Goal: Feedback & Contribution: Leave review/rating

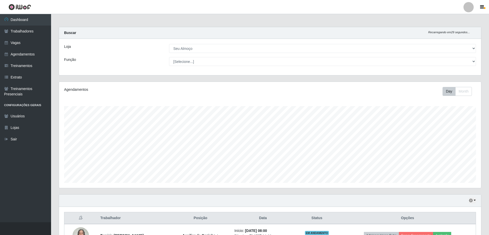
select select "431"
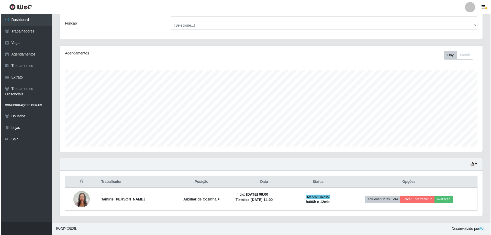
scroll to position [106, 422]
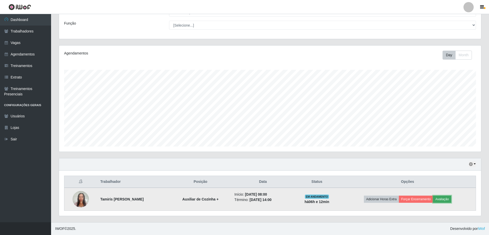
click at [451, 200] on button "Avaliação" at bounding box center [442, 199] width 18 height 7
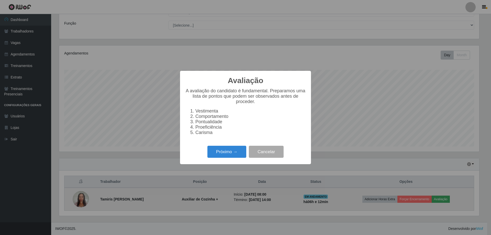
scroll to position [106, 420]
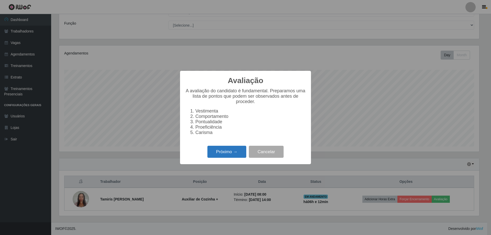
click at [229, 153] on button "Próximo →" at bounding box center [226, 152] width 39 height 12
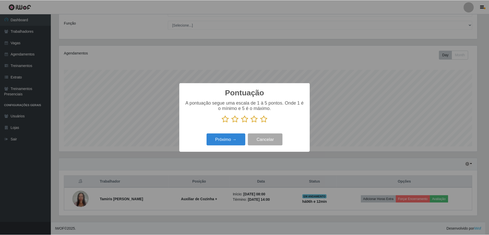
scroll to position [255487, 255173]
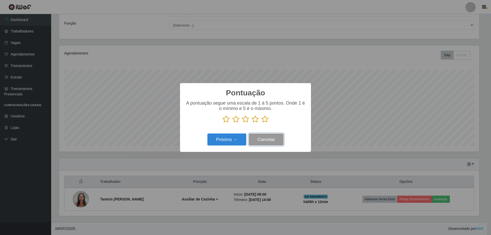
click at [268, 140] on button "Cancelar" at bounding box center [266, 139] width 35 height 12
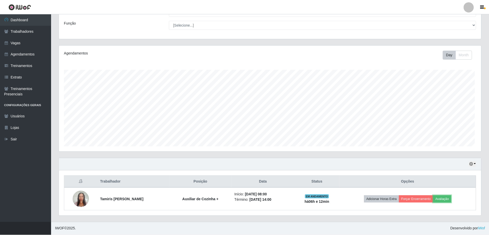
scroll to position [106, 422]
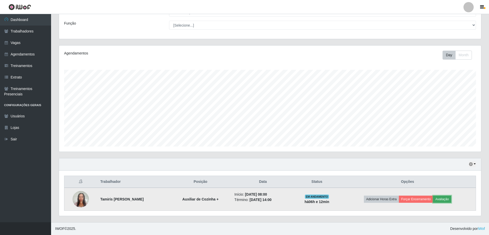
click at [449, 199] on button "Avaliação" at bounding box center [442, 199] width 18 height 7
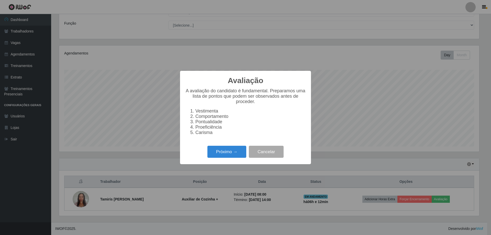
click at [188, 116] on ol "Vestimenta Comportamento Pontualidade Proeficiência Carisma" at bounding box center [245, 121] width 121 height 27
click at [207, 119] on li "Comportamento" at bounding box center [250, 116] width 110 height 5
click at [212, 108] on li "Vestimenta" at bounding box center [250, 110] width 110 height 5
click at [205, 124] on li "Pontualidade" at bounding box center [250, 121] width 110 height 5
drag, startPoint x: 206, startPoint y: 127, endPoint x: 209, endPoint y: 129, distance: 3.9
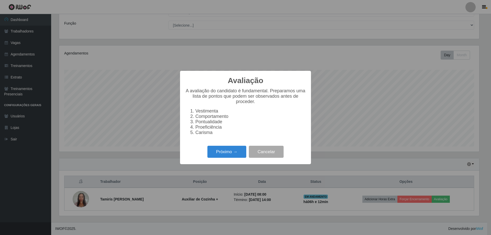
click at [206, 127] on li "Proeficiência" at bounding box center [250, 126] width 110 height 5
click at [269, 155] on button "Cancelar" at bounding box center [266, 152] width 35 height 12
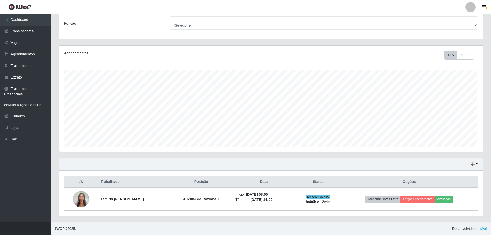
scroll to position [106, 422]
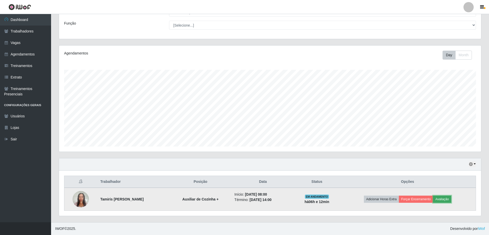
click at [449, 199] on button "Avaliação" at bounding box center [442, 199] width 18 height 7
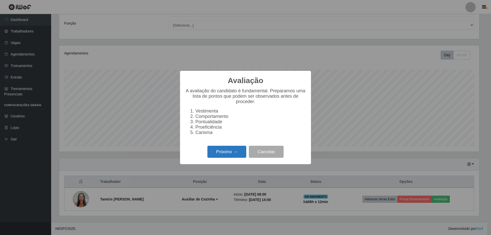
click at [226, 154] on button "Próximo →" at bounding box center [226, 152] width 39 height 12
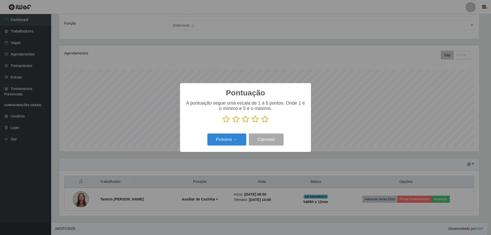
scroll to position [255487, 255173]
click at [265, 120] on icon at bounding box center [264, 119] width 7 height 8
click at [261, 123] on input "radio" at bounding box center [261, 123] width 0 height 0
click at [228, 139] on button "Próximo →" at bounding box center [226, 139] width 39 height 12
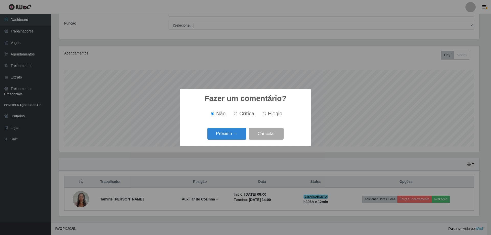
click at [266, 115] on label "Elogio" at bounding box center [271, 114] width 22 height 6
click at [266, 115] on input "Elogio" at bounding box center [263, 113] width 3 height 3
radio input "true"
click at [226, 134] on button "Próximo →" at bounding box center [226, 134] width 39 height 12
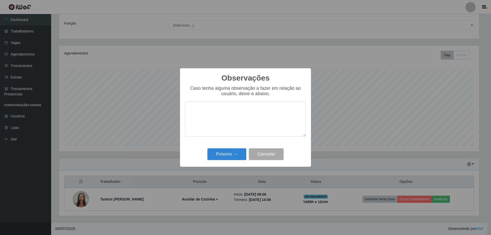
click at [239, 114] on textarea at bounding box center [245, 118] width 121 height 35
type textarea "Uma das melhores pessoas que vieram aqui até hoje, sempre muito eficiente."
click at [227, 157] on button "Próximo →" at bounding box center [226, 154] width 39 height 12
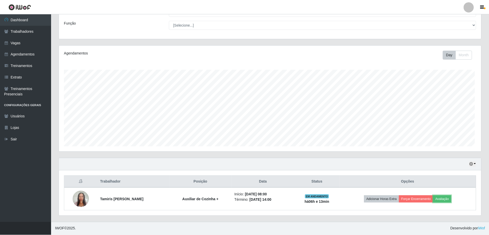
scroll to position [106, 422]
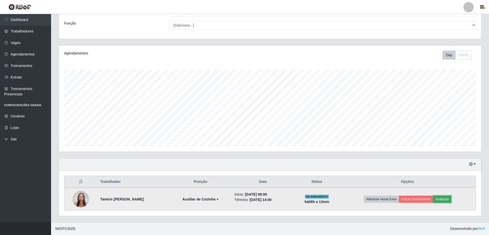
click at [450, 202] on button "Avaliação" at bounding box center [442, 199] width 18 height 7
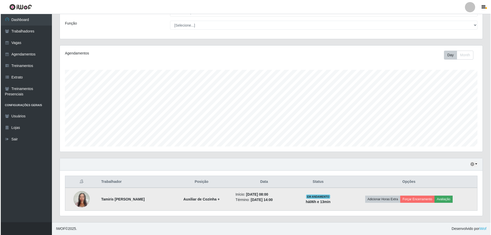
scroll to position [106, 420]
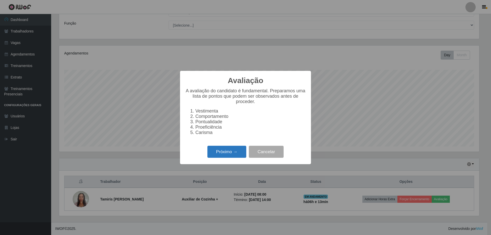
click at [230, 158] on button "Próximo →" at bounding box center [226, 152] width 39 height 12
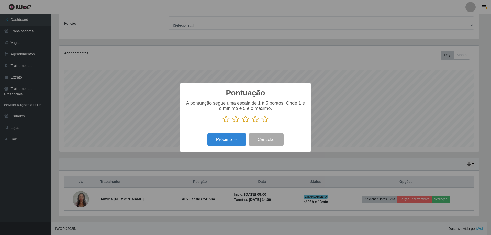
scroll to position [255487, 255173]
click at [265, 124] on div "A pontuação segue uma escala de 1 à 5 pontos. Onde 1 é o mínimo e 5 é o máximo." at bounding box center [245, 113] width 121 height 27
click at [264, 123] on icon at bounding box center [264, 119] width 7 height 8
click at [261, 123] on input "radio" at bounding box center [261, 123] width 0 height 0
click at [225, 141] on button "Próximo →" at bounding box center [226, 139] width 39 height 12
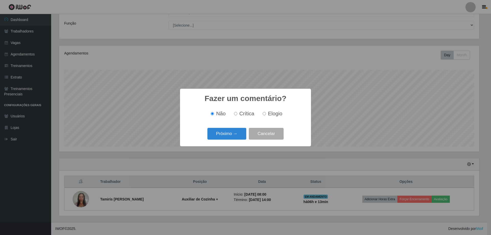
click at [269, 114] on span "Elogio" at bounding box center [275, 114] width 14 height 6
click at [266, 114] on input "Elogio" at bounding box center [263, 113] width 3 height 3
radio input "true"
click at [233, 133] on button "Próximo →" at bounding box center [226, 134] width 39 height 12
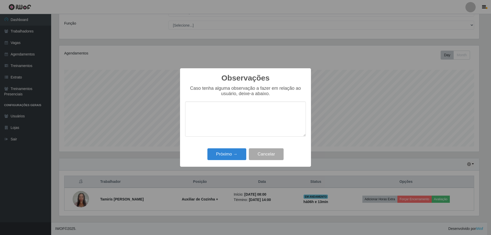
click at [250, 116] on textarea at bounding box center [245, 118] width 121 height 35
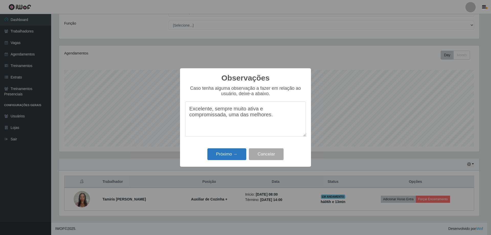
type textarea "Excelente, sempre muito ativa e compromissada, uma das melhores."
click at [222, 158] on button "Próximo →" at bounding box center [226, 154] width 39 height 12
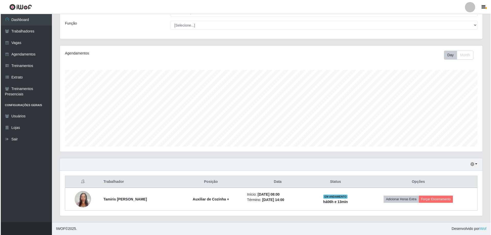
scroll to position [106, 422]
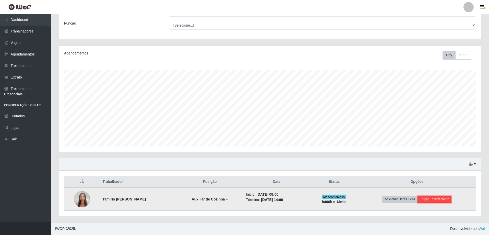
click at [441, 199] on button "Forçar Encerramento" at bounding box center [435, 199] width 34 height 7
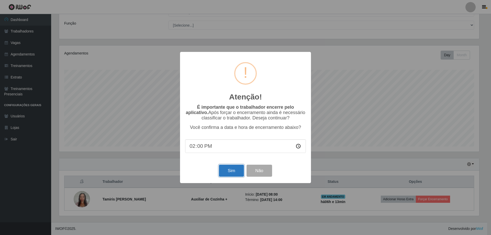
click at [232, 173] on button "Sim" at bounding box center [231, 171] width 25 height 12
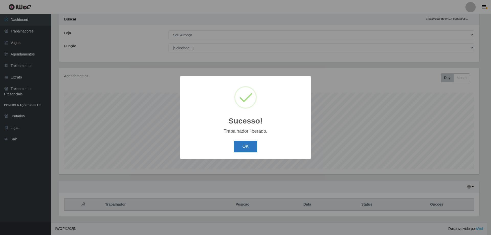
click at [246, 148] on button "OK" at bounding box center [246, 147] width 24 height 12
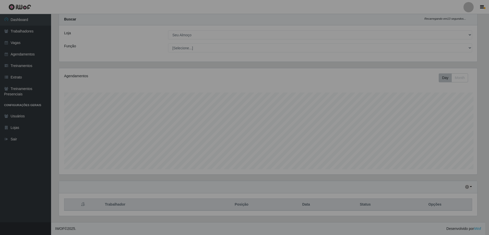
scroll to position [106, 422]
